Goal: Task Accomplishment & Management: Use online tool/utility

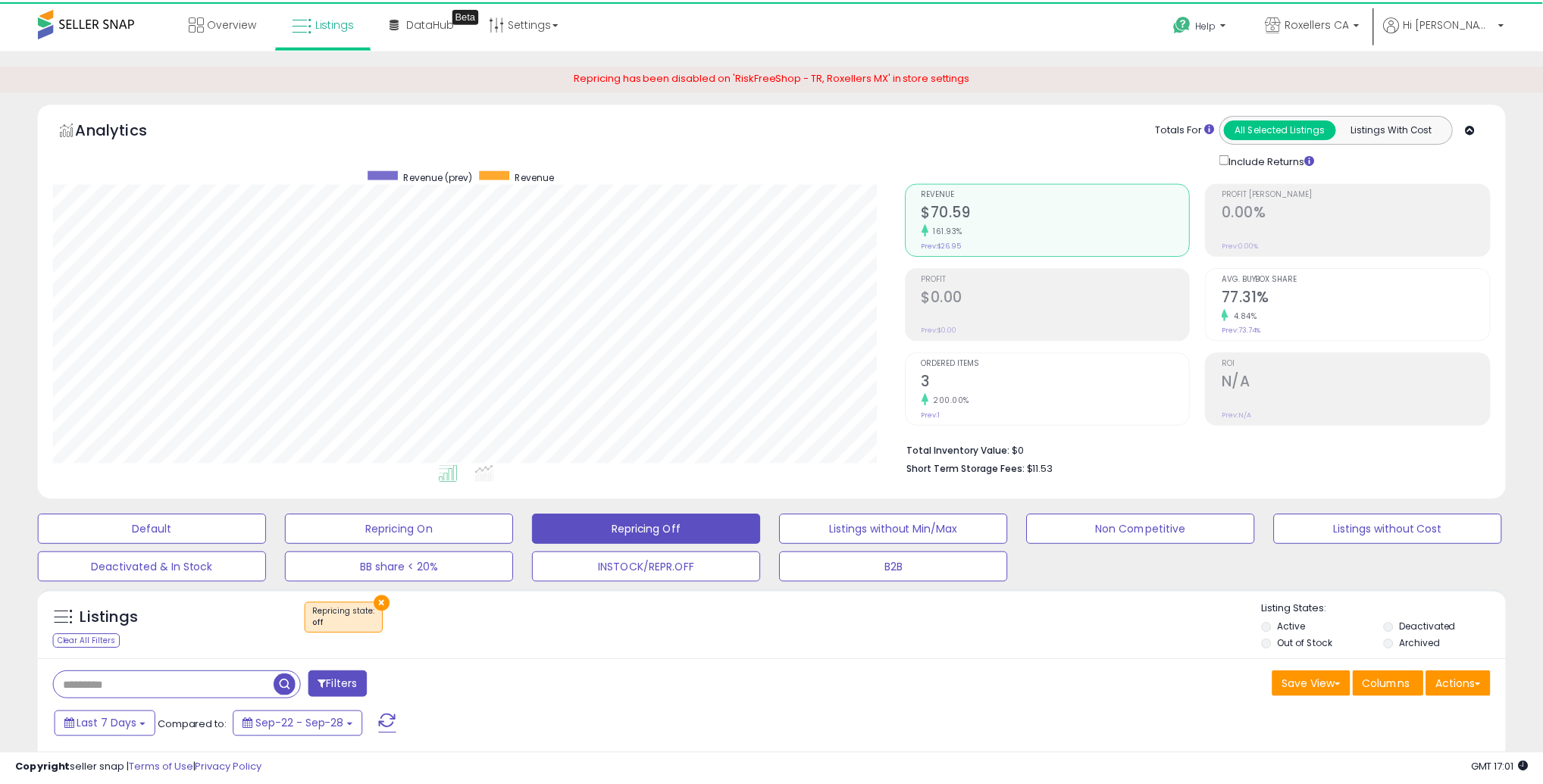
scroll to position [757078, 757005]
click at [916, 498] on div "× Repricing state : off" at bounding box center [773, 624] width 975 height 43
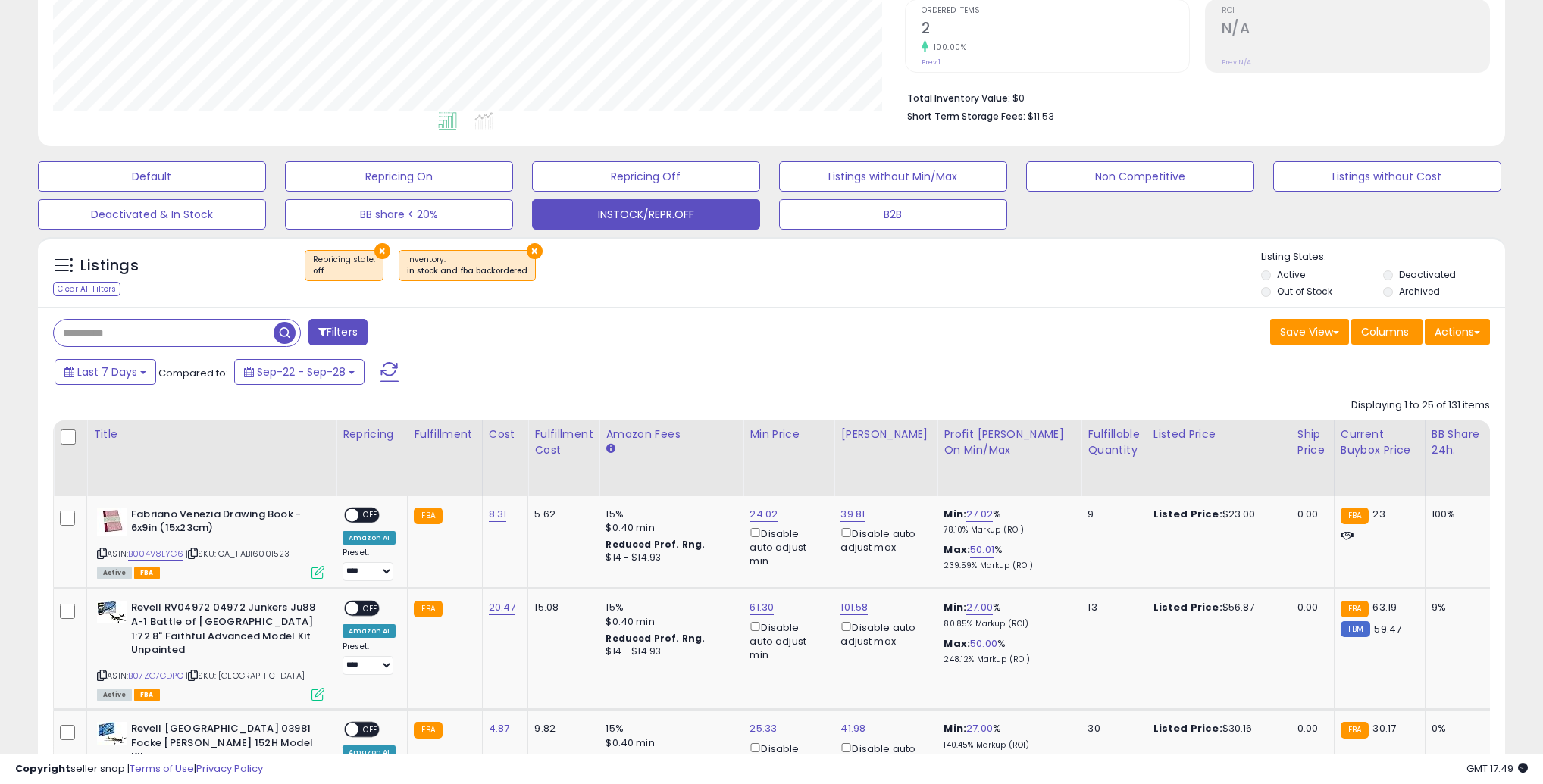
scroll to position [344, 0]
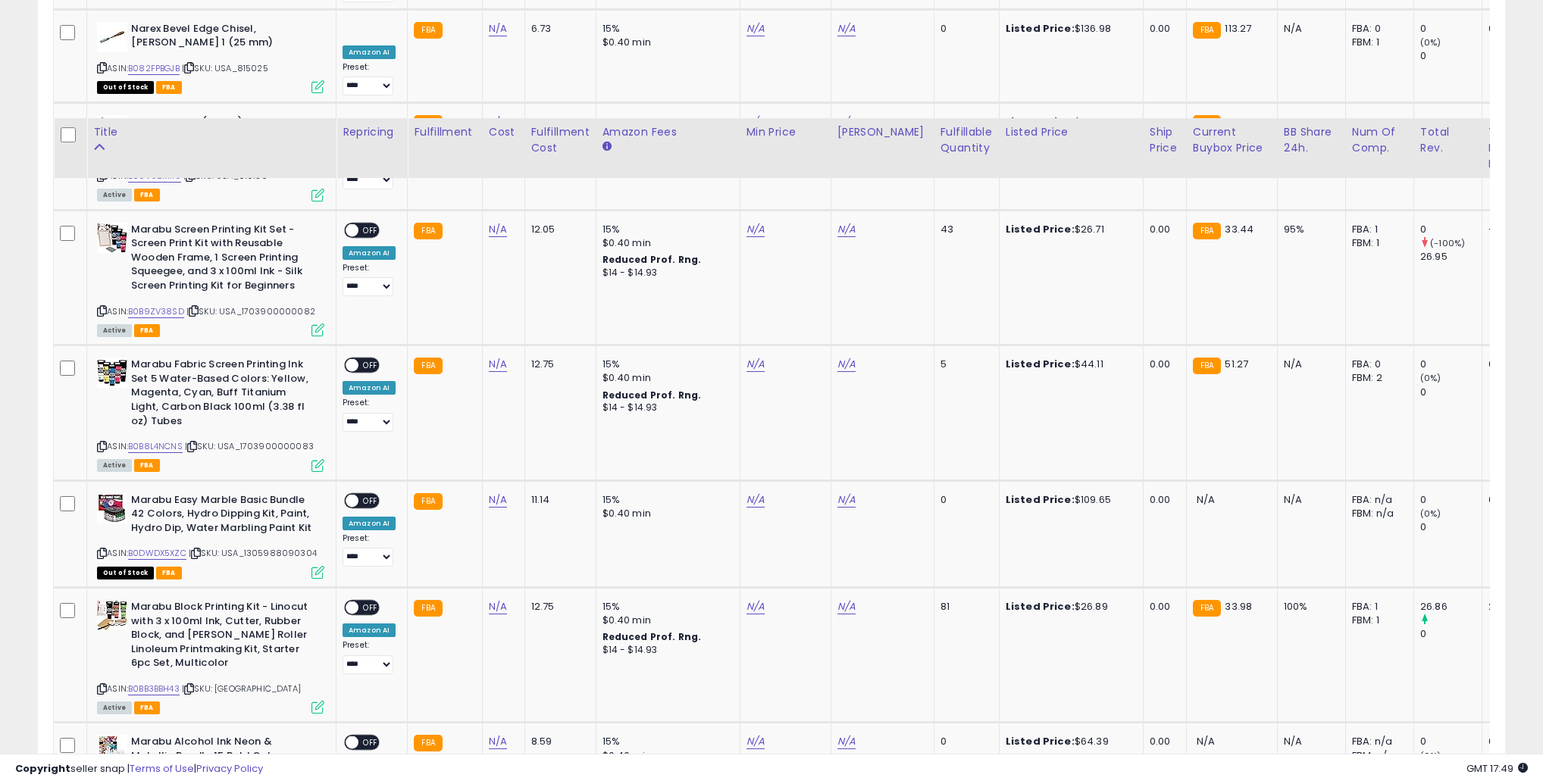
scroll to position [2863, 0]
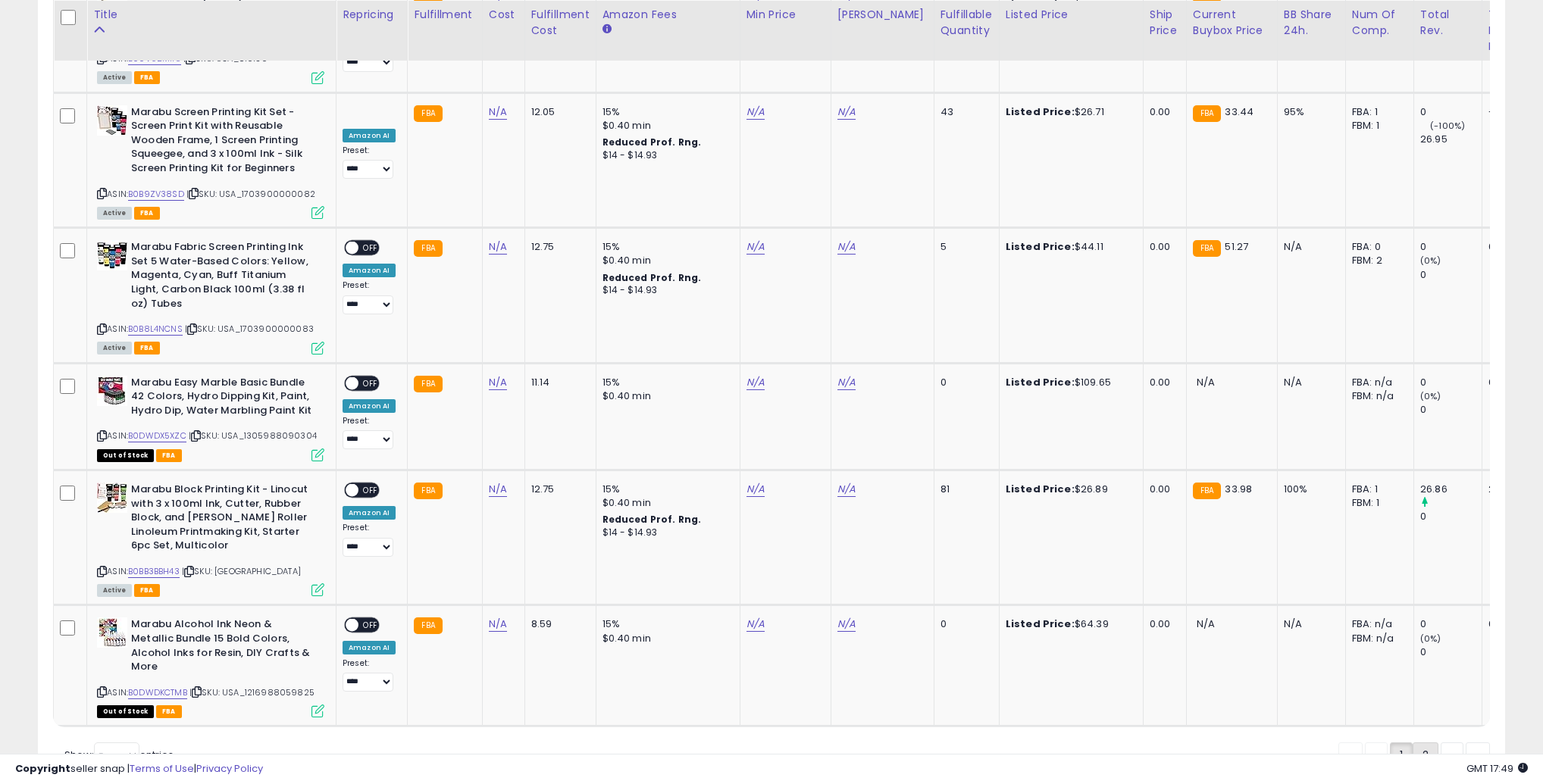
click at [1417, 742] on link "2" at bounding box center [1425, 755] width 26 height 26
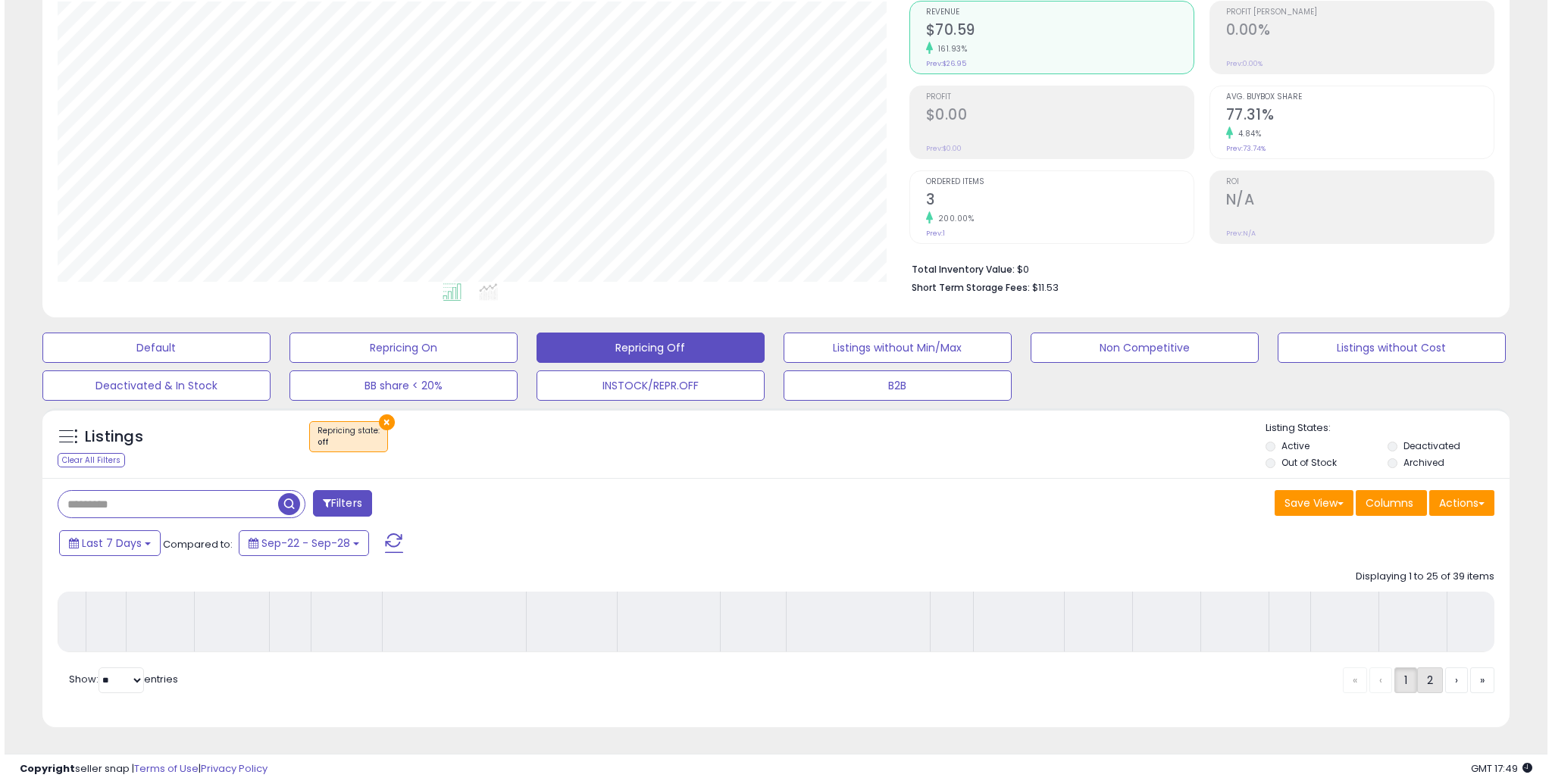
scroll to position [189, 0]
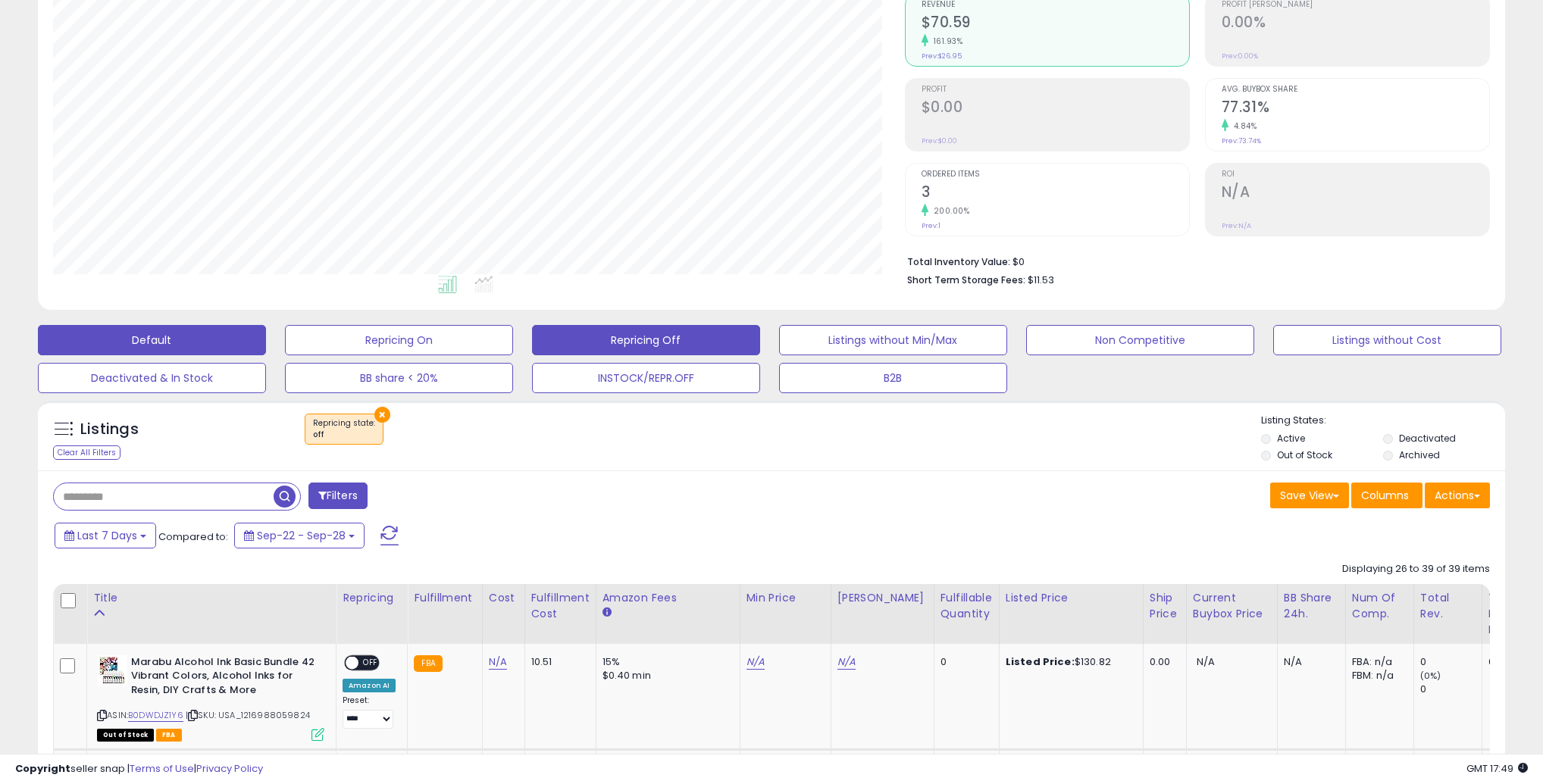
click at [151, 350] on button "Default" at bounding box center [152, 340] width 228 height 31
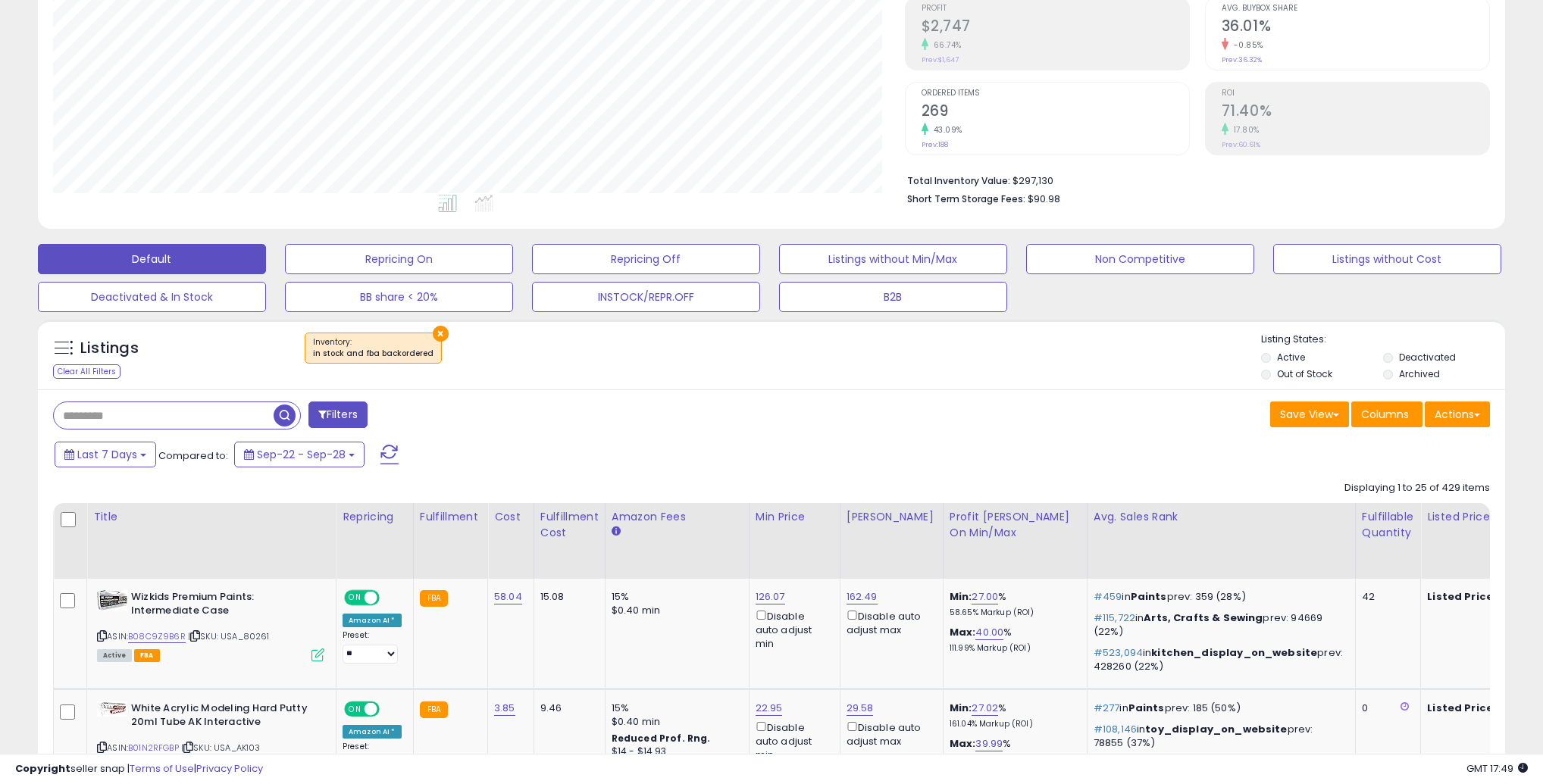
scroll to position [274, 0]
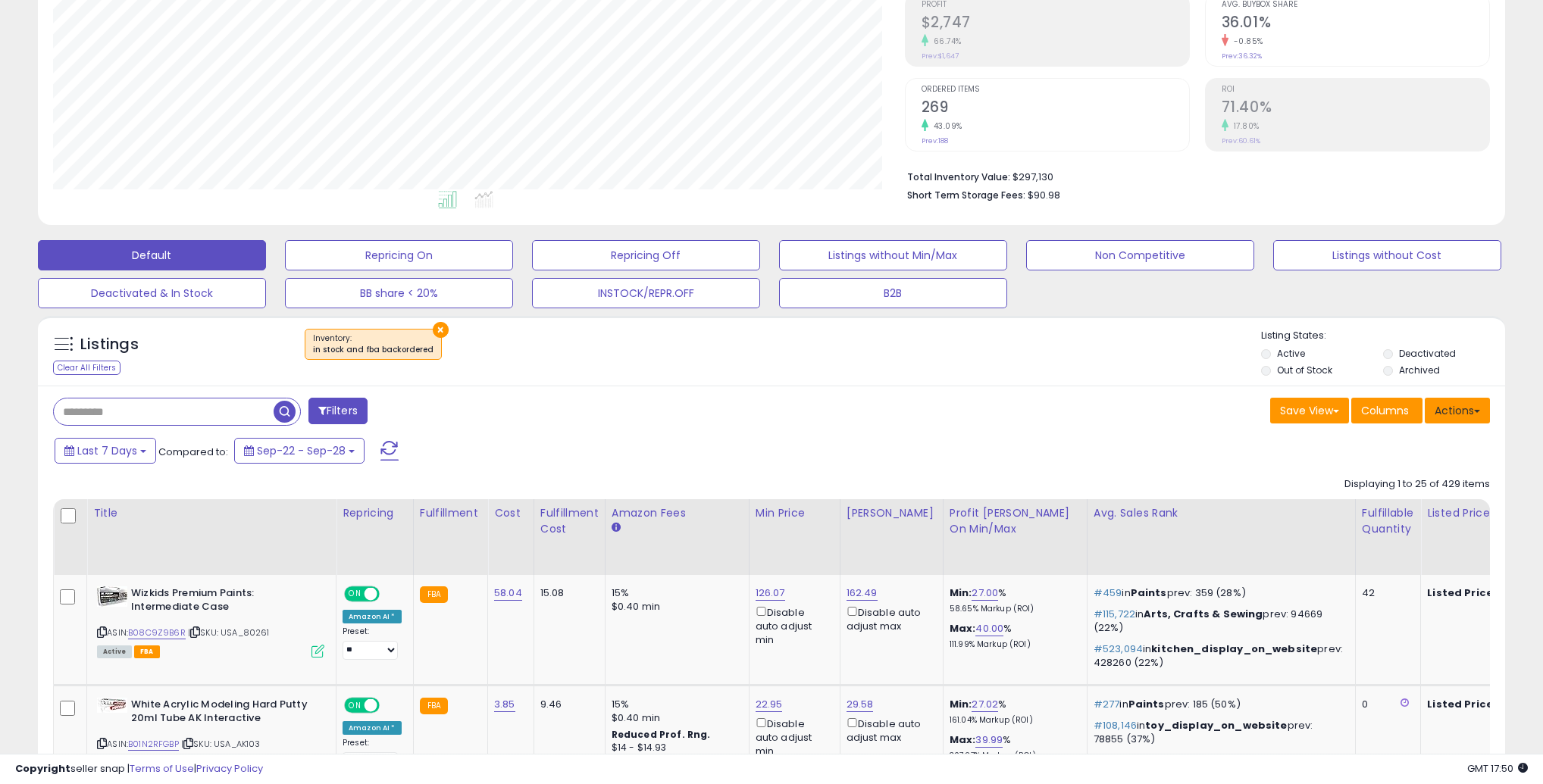
click at [1455, 416] on button "Actions" at bounding box center [1457, 411] width 65 height 26
click at [1393, 505] on link "Export All Columns" at bounding box center [1395, 507] width 166 height 24
